Goal: Task Accomplishment & Management: Use online tool/utility

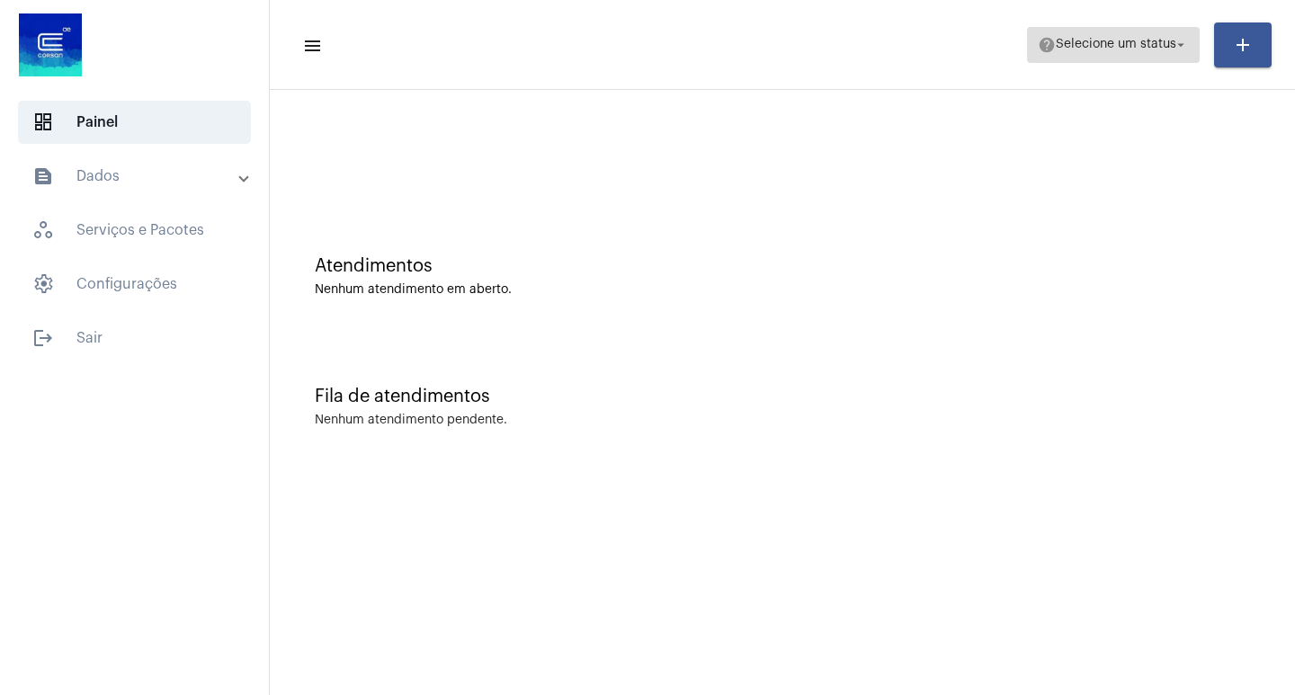
click at [1159, 45] on span "Selecione um status" at bounding box center [1116, 45] width 121 height 13
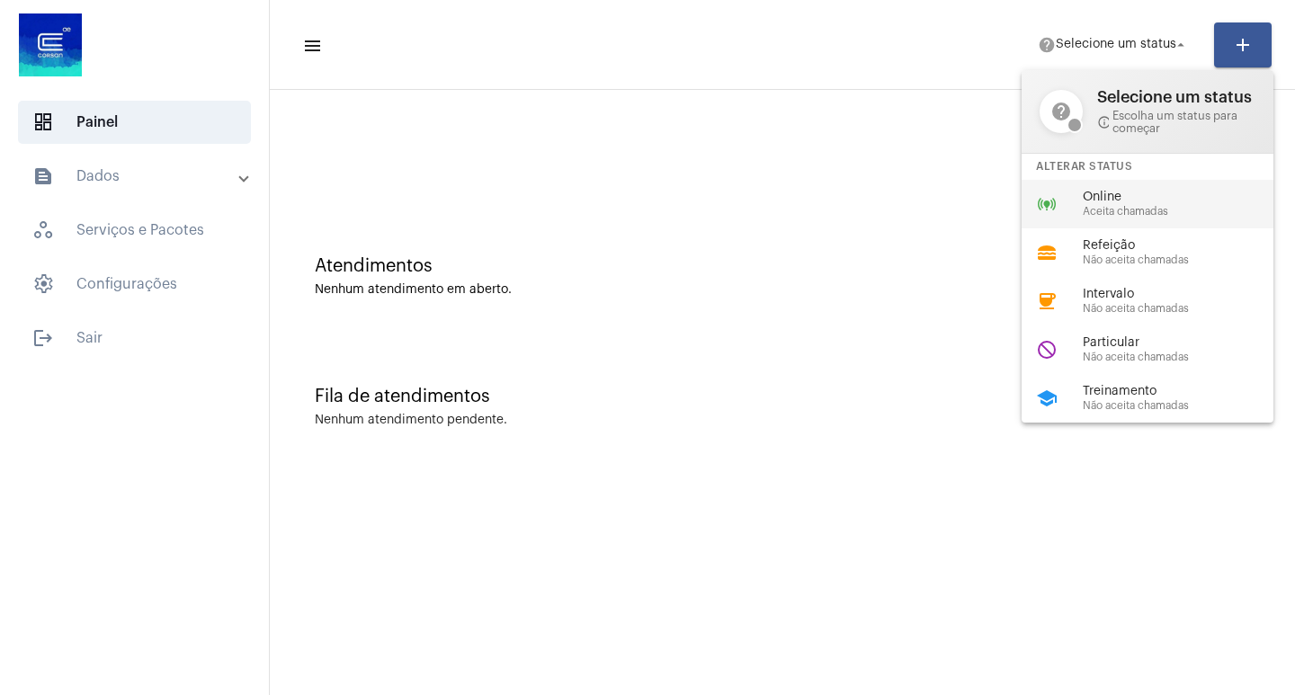
click at [1174, 203] on span "Online" at bounding box center [1185, 197] width 205 height 13
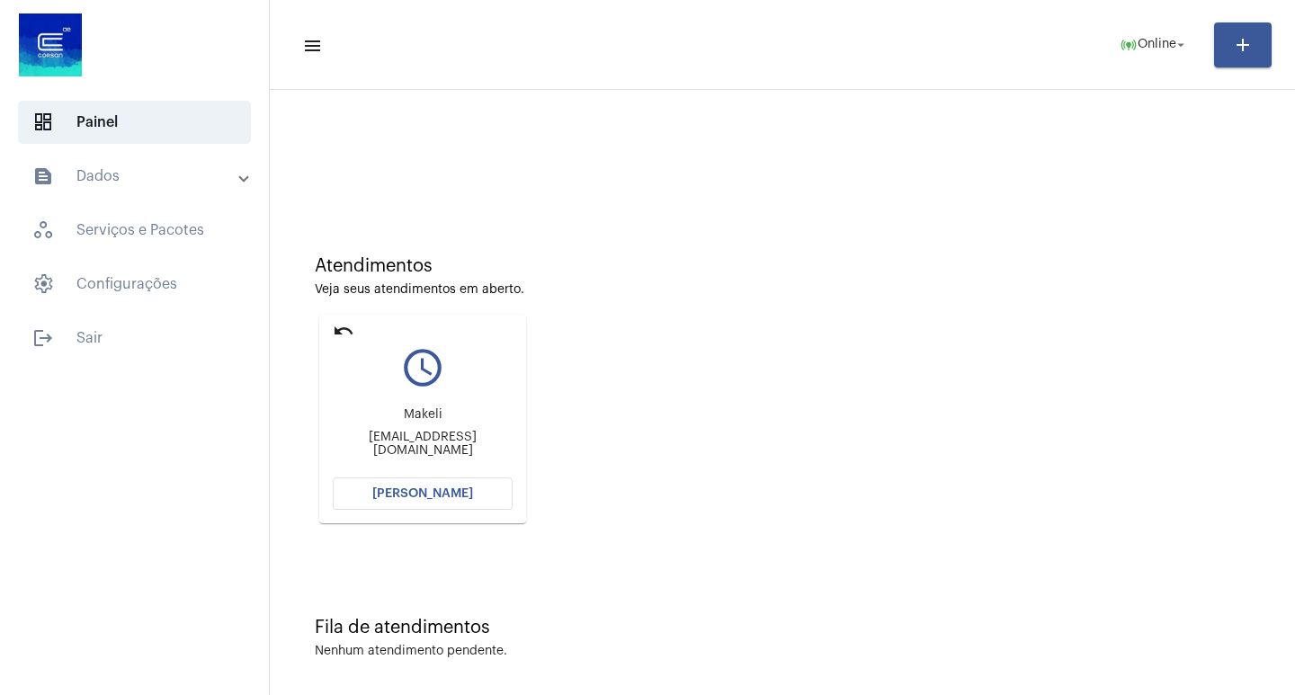
click at [451, 493] on span "[PERSON_NAME]" at bounding box center [422, 493] width 101 height 13
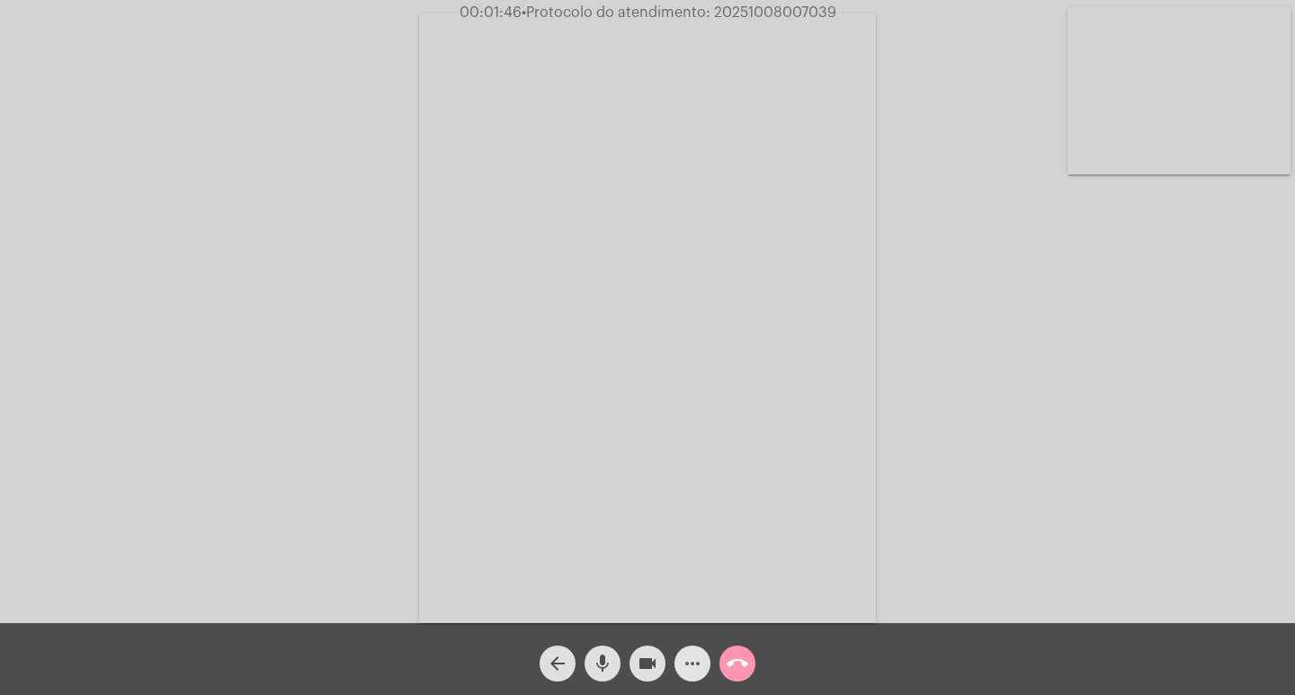
click at [694, 666] on mat-icon "more_horiz" at bounding box center [693, 664] width 22 height 22
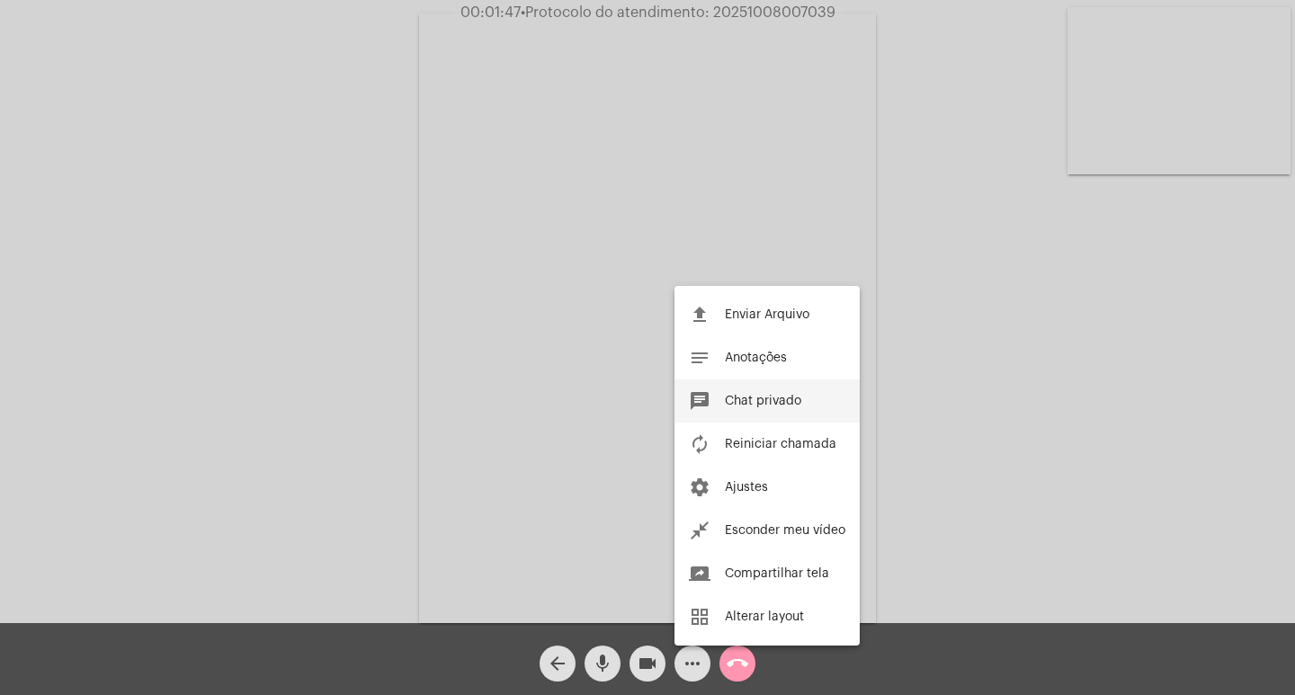
click at [731, 404] on span "Chat privado" at bounding box center [763, 401] width 76 height 13
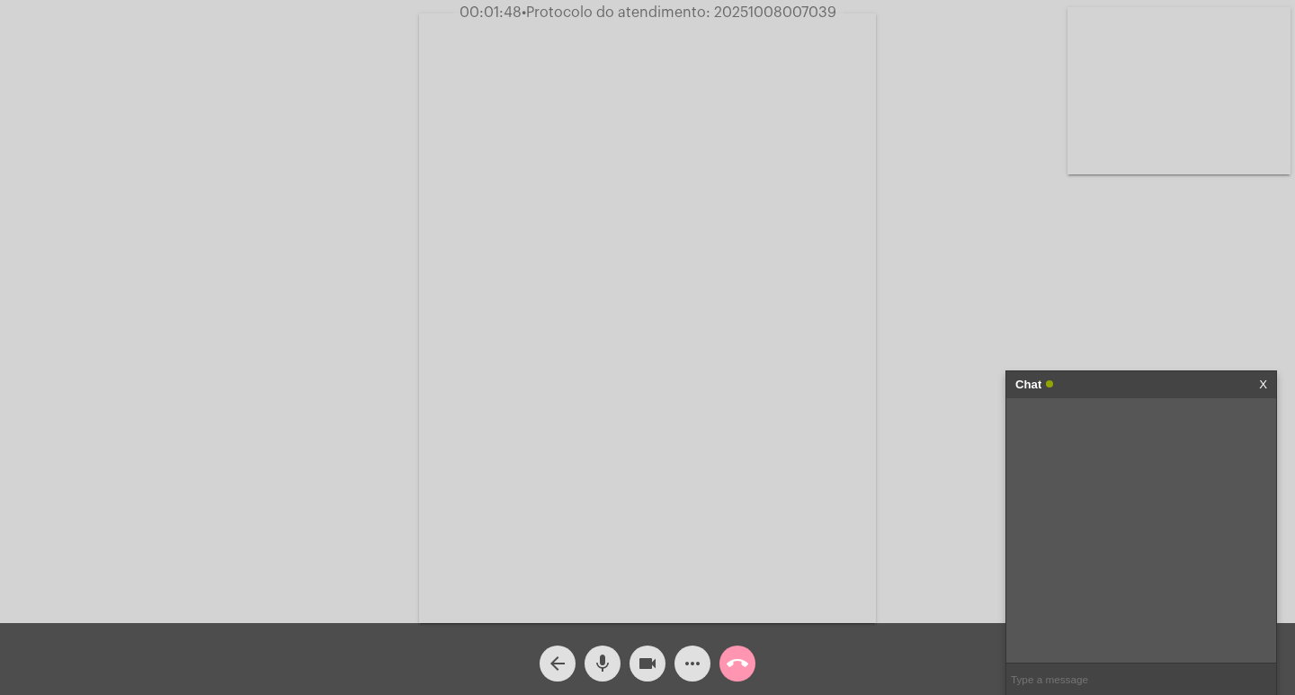
click at [789, 12] on span "• Protocolo do atendimento: 20251008007039" at bounding box center [679, 12] width 315 height 14
copy span "20251008007039"
click at [1091, 674] on input "text" at bounding box center [1141, 679] width 270 height 31
paste input "20251008007039"
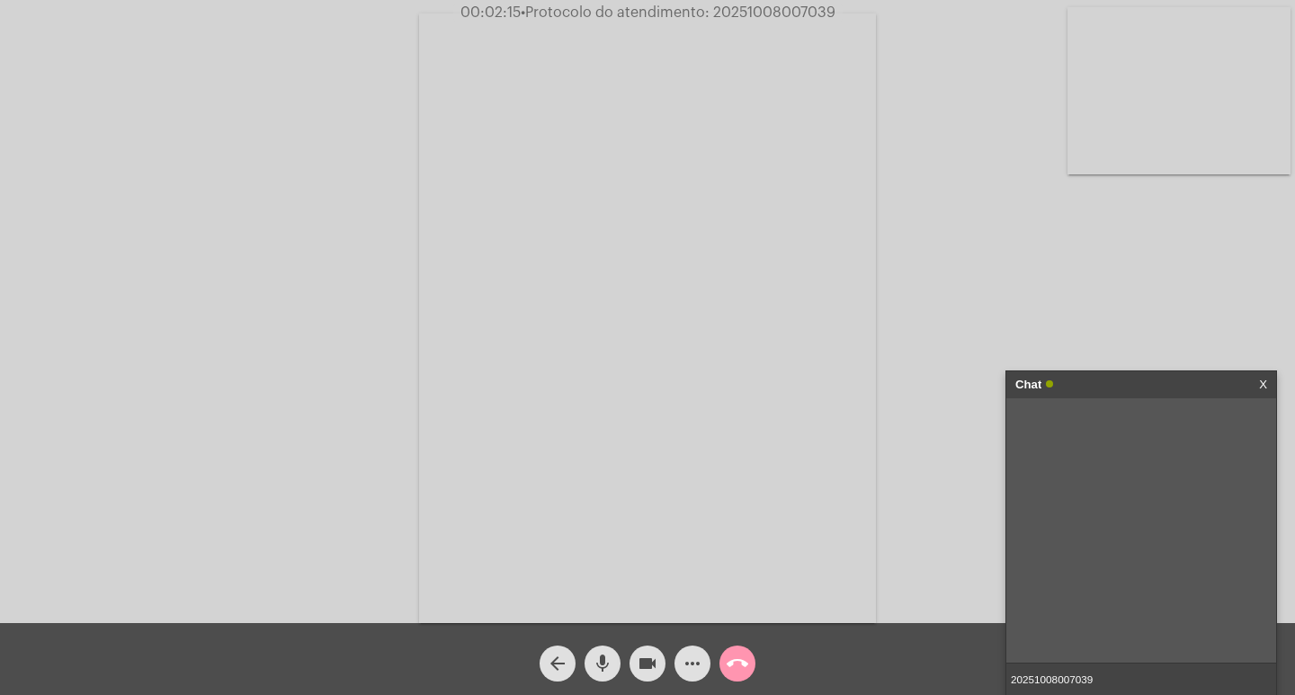
type input "20251008007039"
click at [1099, 682] on input "20251008007039" at bounding box center [1141, 679] width 270 height 31
click at [1112, 378] on div "Chat" at bounding box center [1122, 384] width 214 height 27
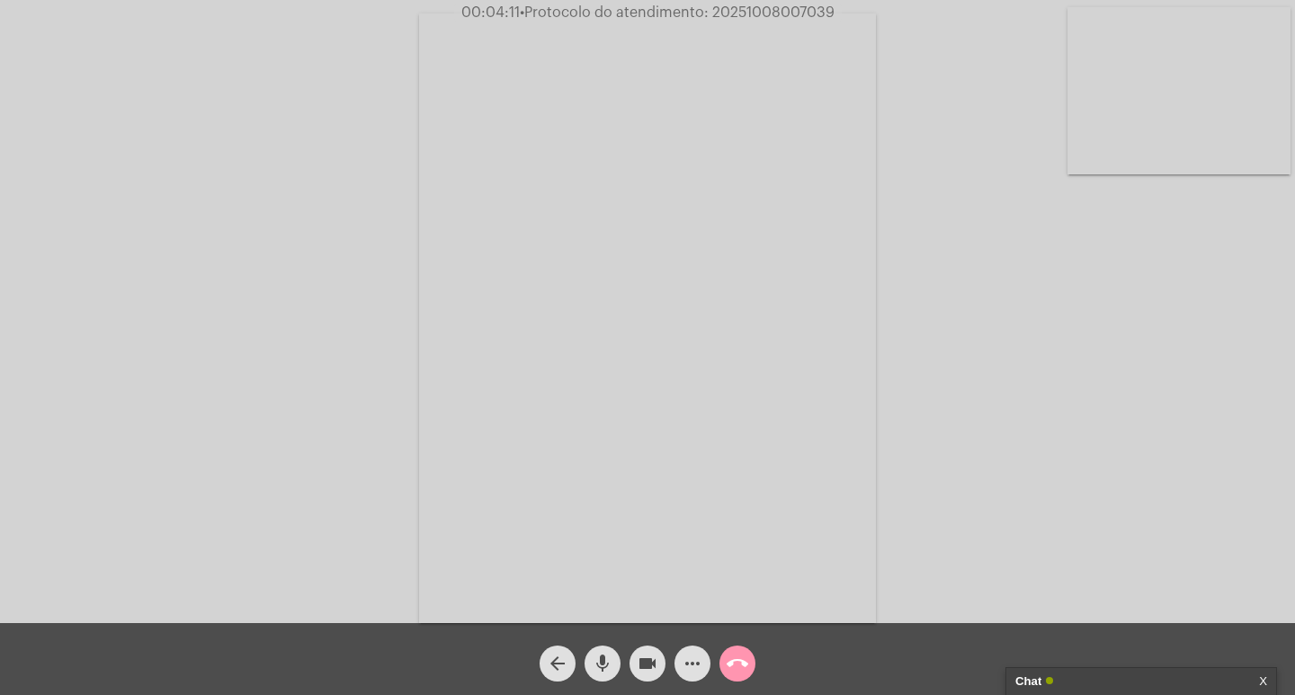
click at [1122, 670] on div "Chat" at bounding box center [1122, 681] width 214 height 27
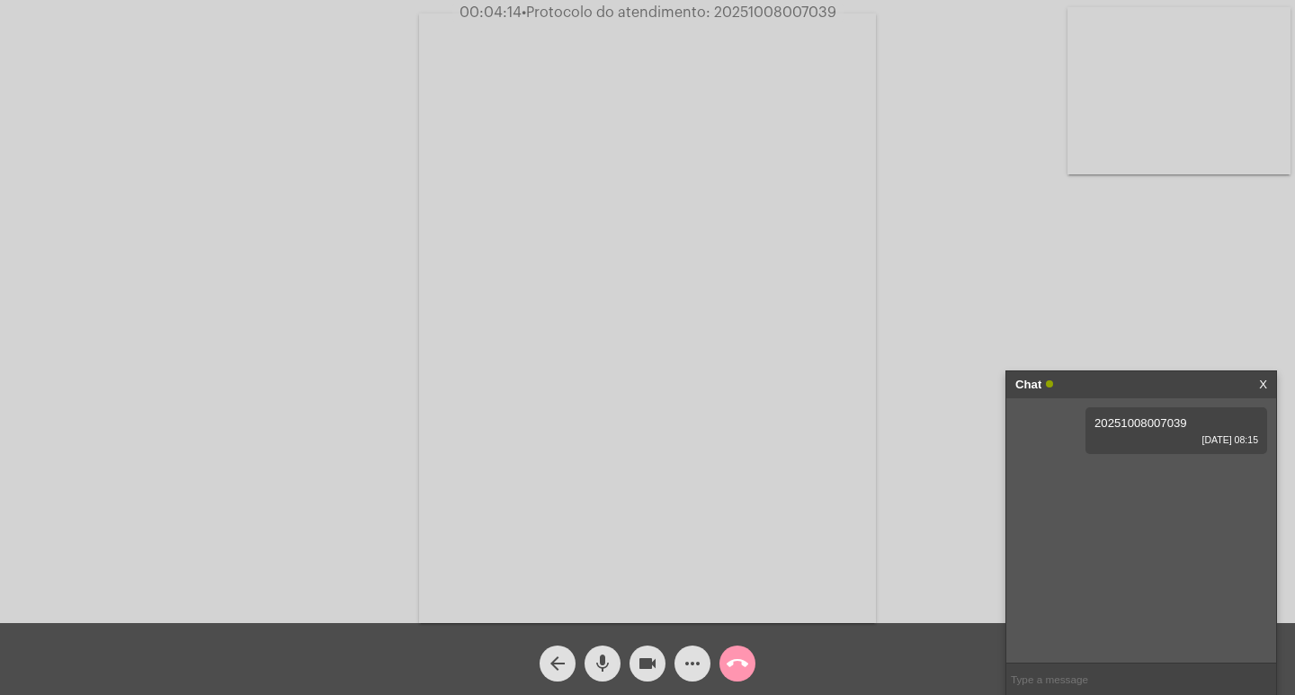
click at [1074, 392] on div "Chat" at bounding box center [1122, 384] width 214 height 27
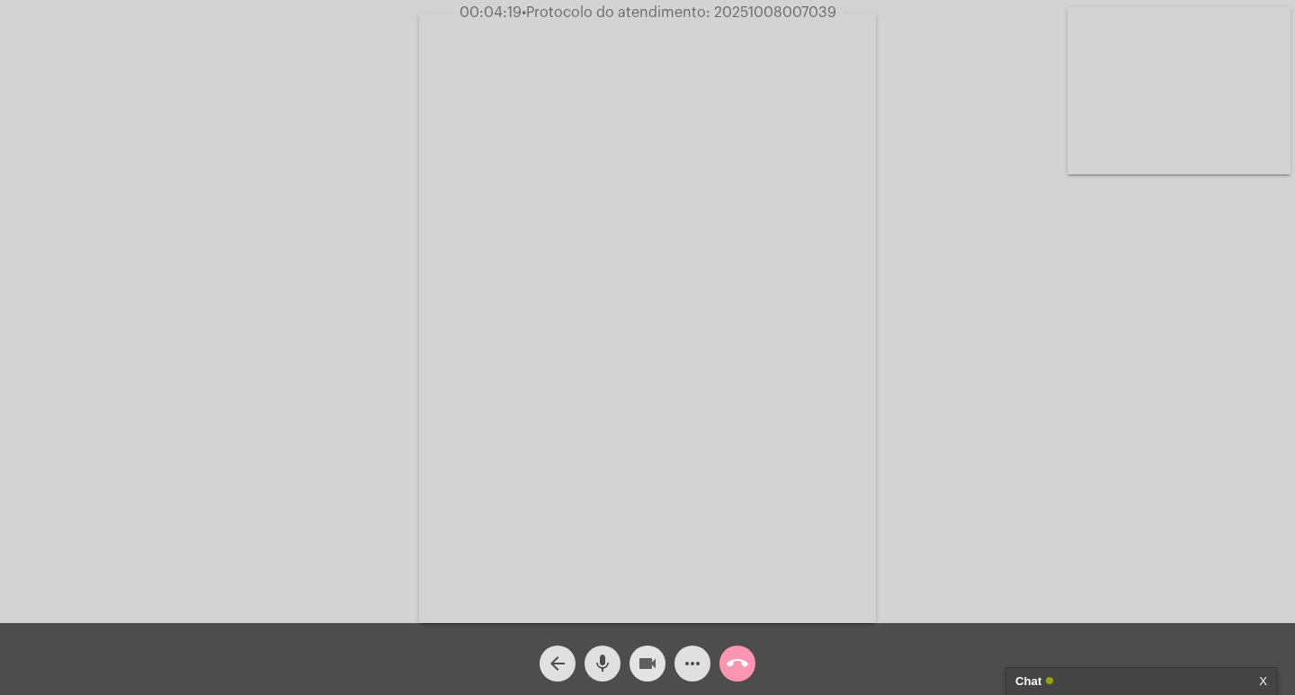
click at [643, 654] on mat-icon "videocam" at bounding box center [648, 664] width 22 height 22
click at [612, 660] on mat-icon "mic" at bounding box center [603, 664] width 22 height 22
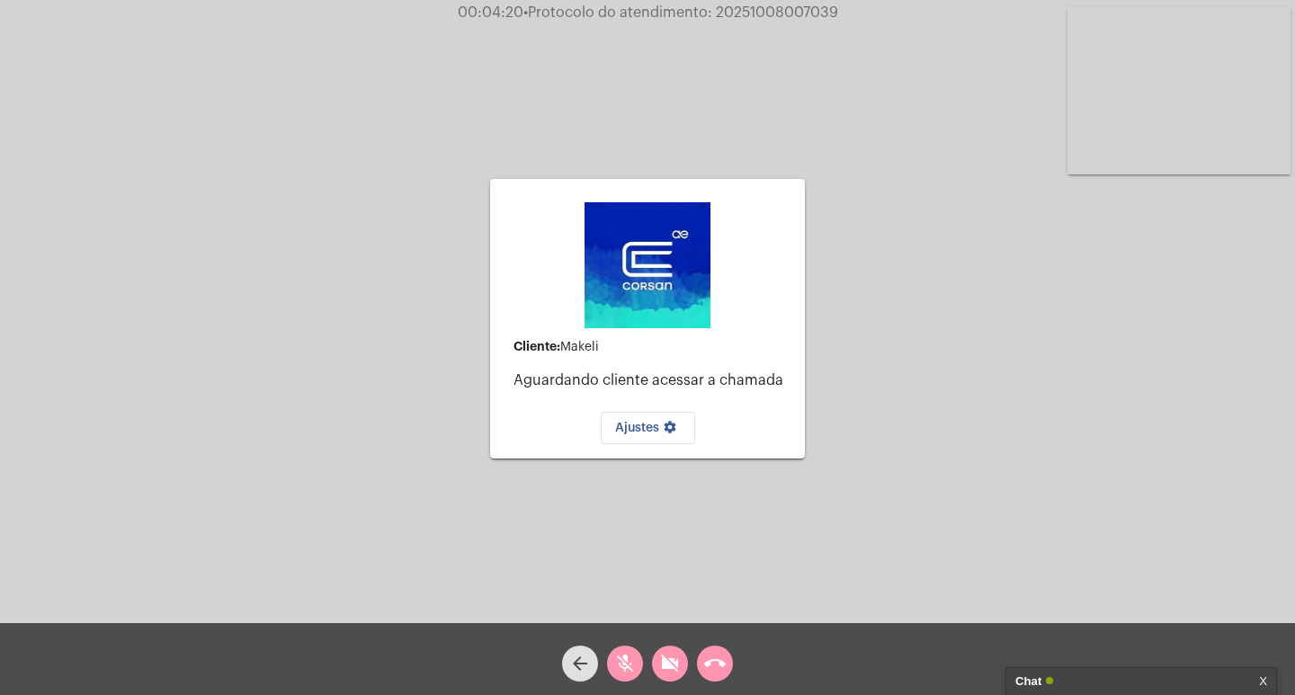
click at [727, 670] on button "call_end" at bounding box center [715, 664] width 36 height 36
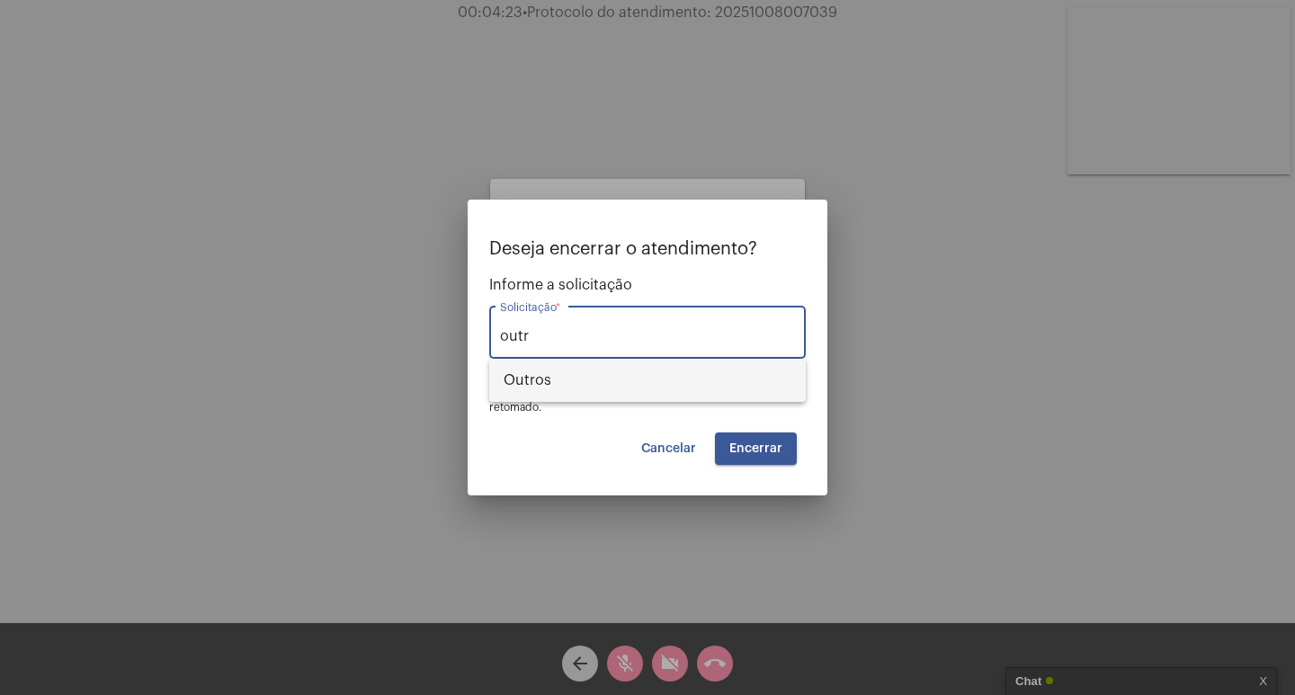
click at [730, 363] on span "Outros" at bounding box center [648, 380] width 288 height 43
type input "Outros"
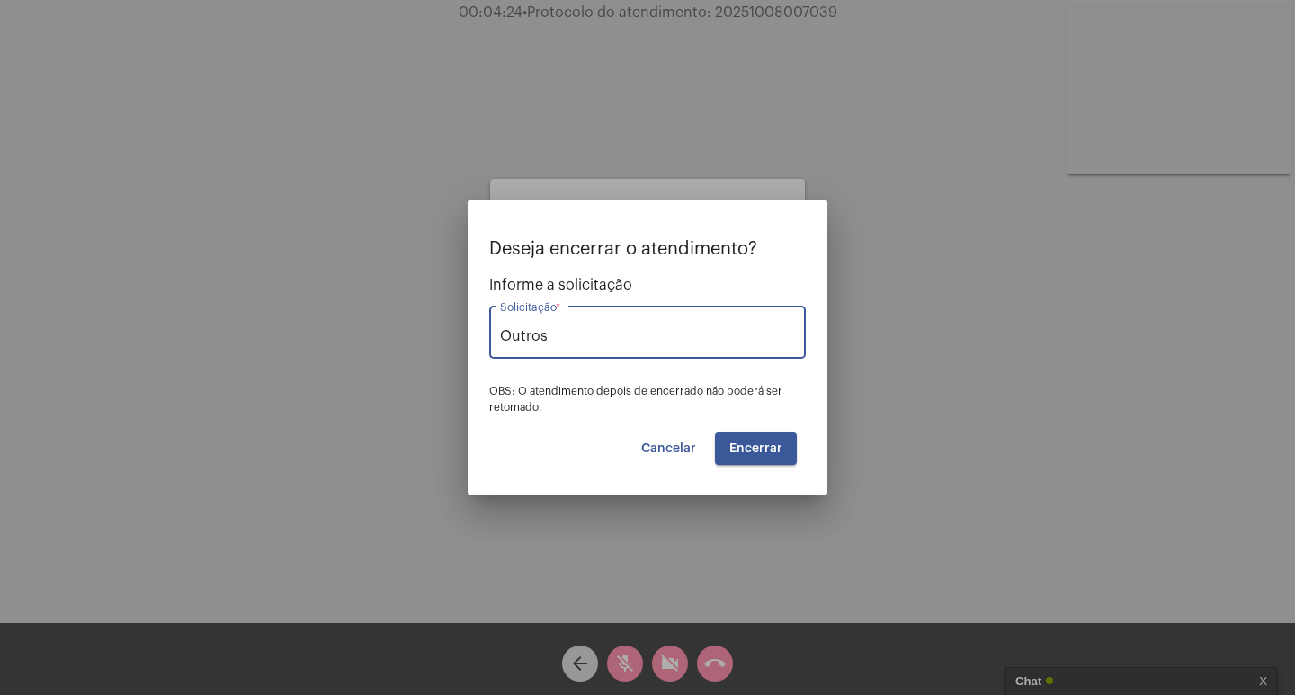
click at [742, 434] on button "Encerrar" at bounding box center [756, 449] width 82 height 32
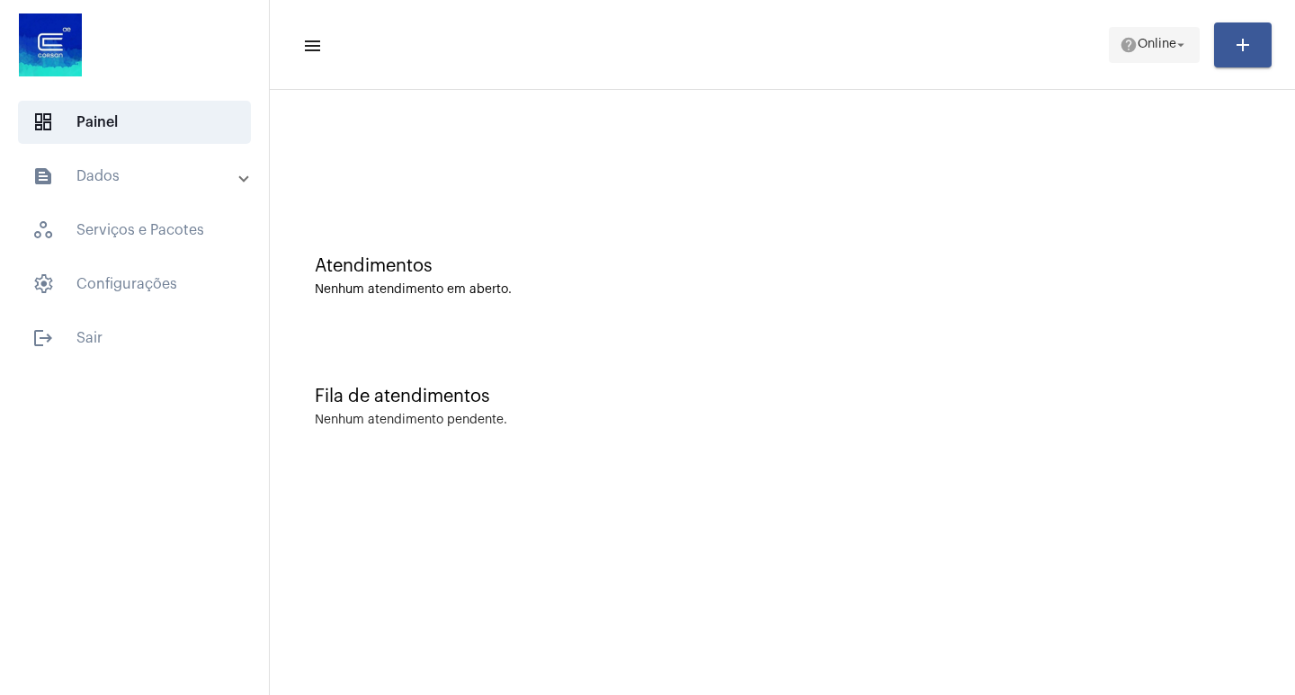
drag, startPoint x: 1111, startPoint y: 32, endPoint x: 1130, endPoint y: 40, distance: 21.1
click at [1130, 40] on button "help Online arrow_drop_down" at bounding box center [1154, 45] width 91 height 36
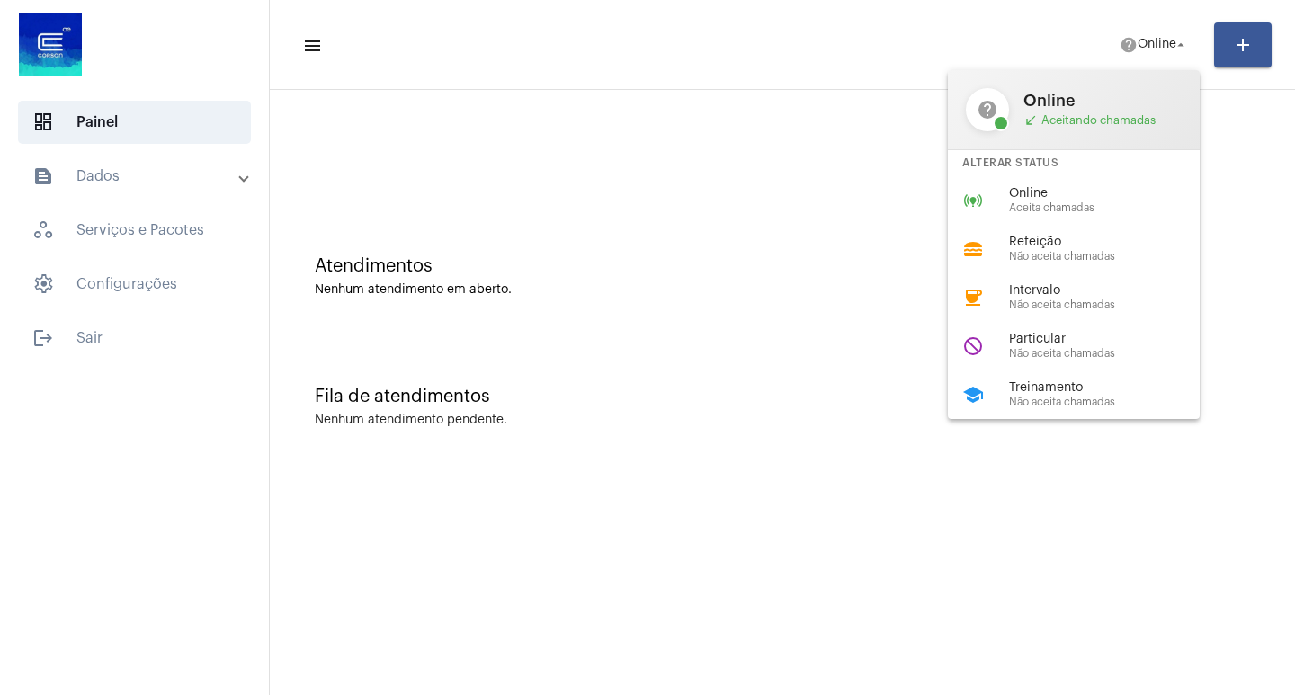
drag, startPoint x: 1128, startPoint y: 356, endPoint x: 1102, endPoint y: 344, distance: 29.0
click at [1121, 356] on span "Não aceita chamadas" at bounding box center [1111, 354] width 205 height 12
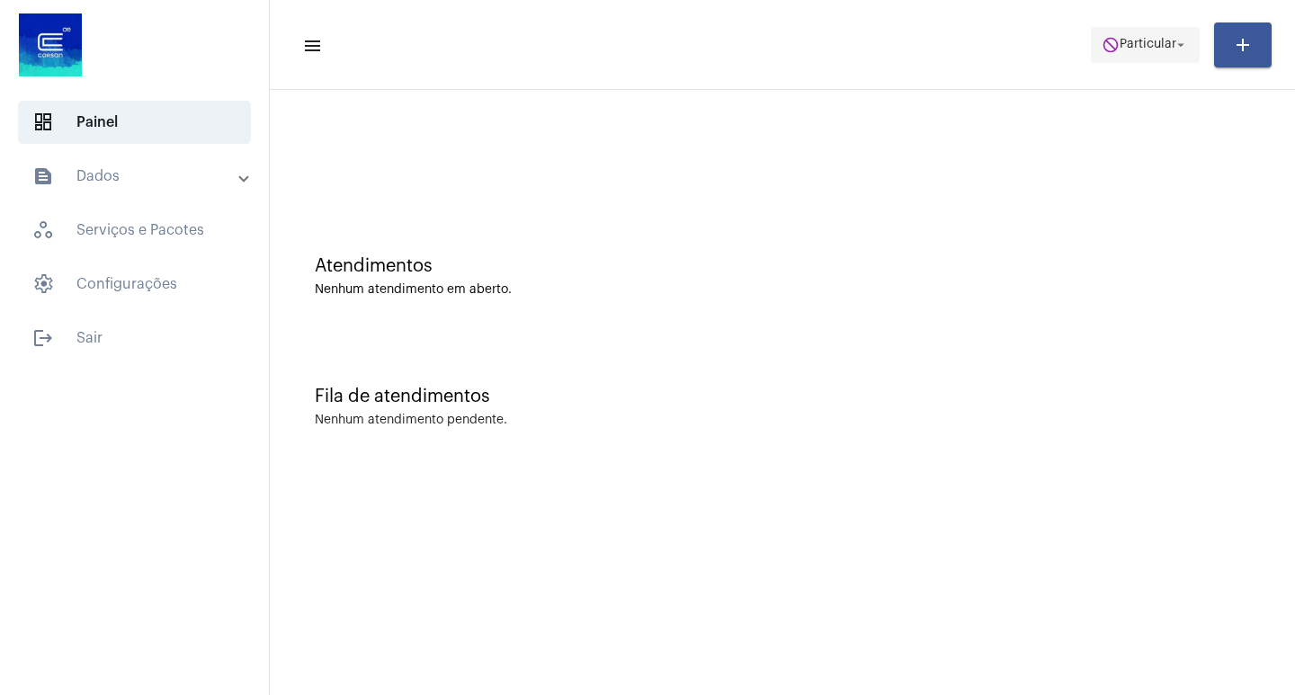
click at [1140, 33] on span "do_not_disturb Particular arrow_drop_down" at bounding box center [1145, 44] width 87 height 32
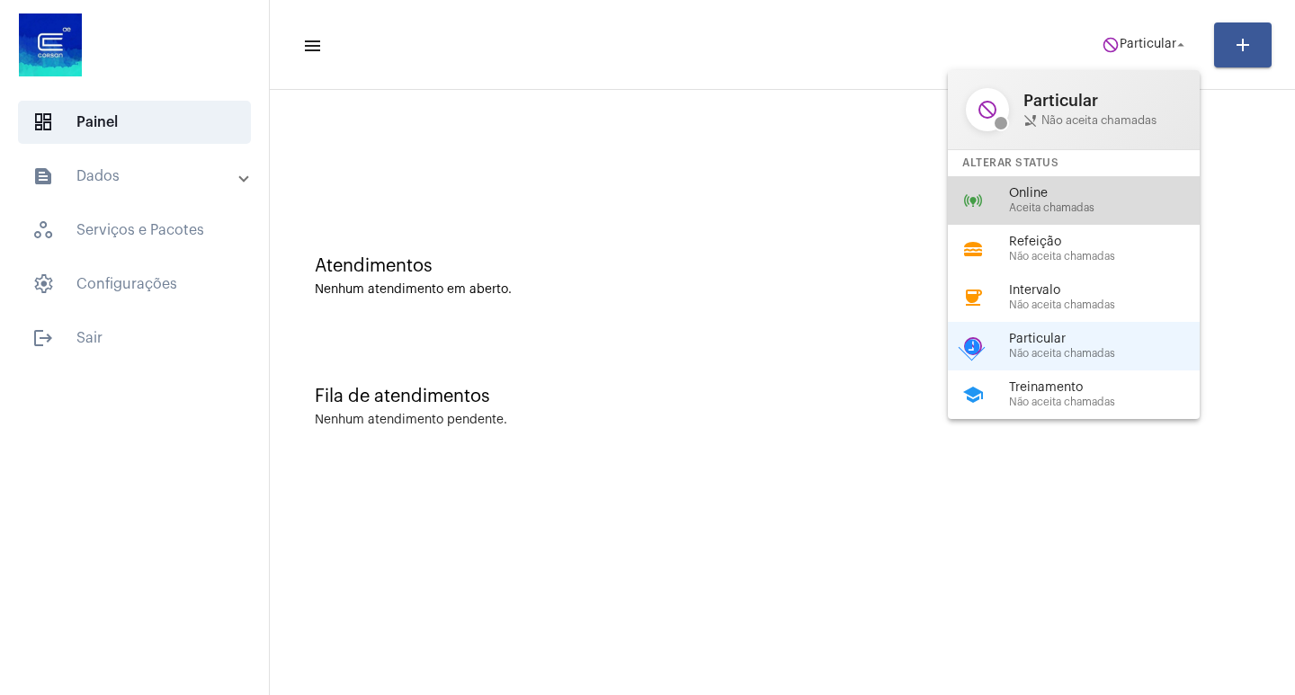
click at [1074, 183] on div "online_prediction Online Aceita chamadas" at bounding box center [1088, 200] width 281 height 49
